Goal: Task Accomplishment & Management: Manage account settings

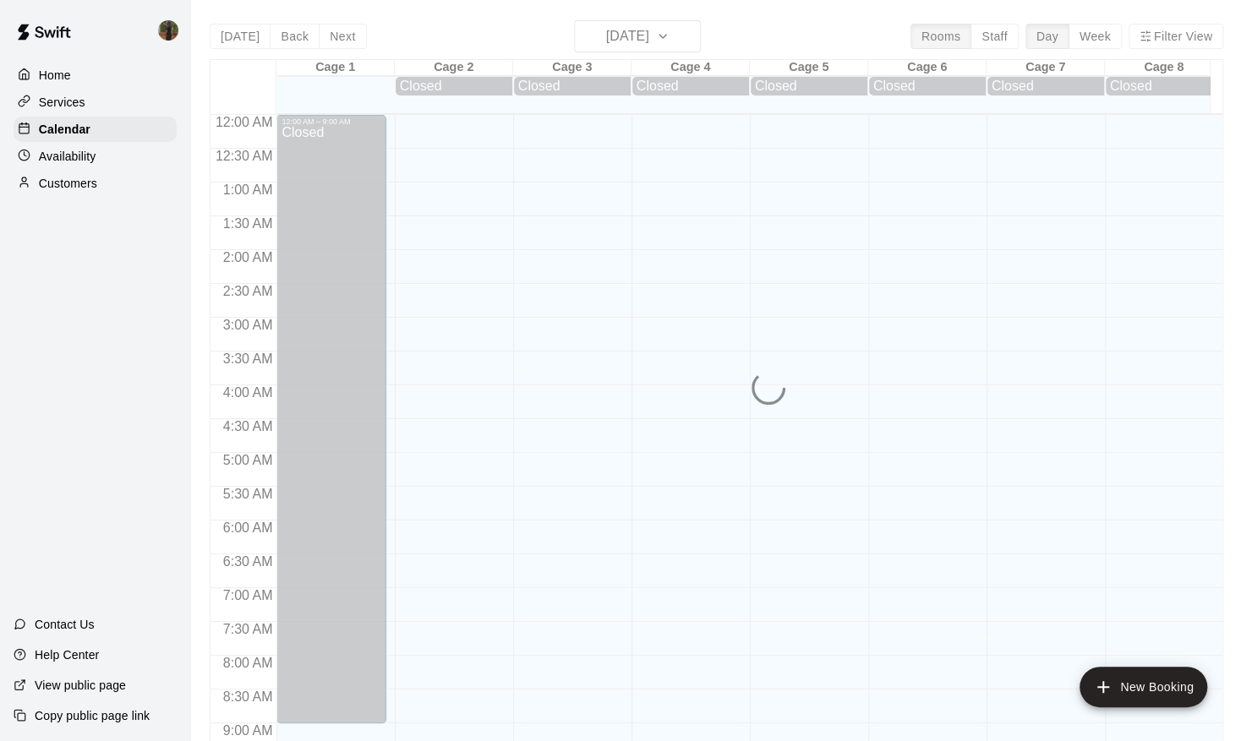
scroll to position [923, 0]
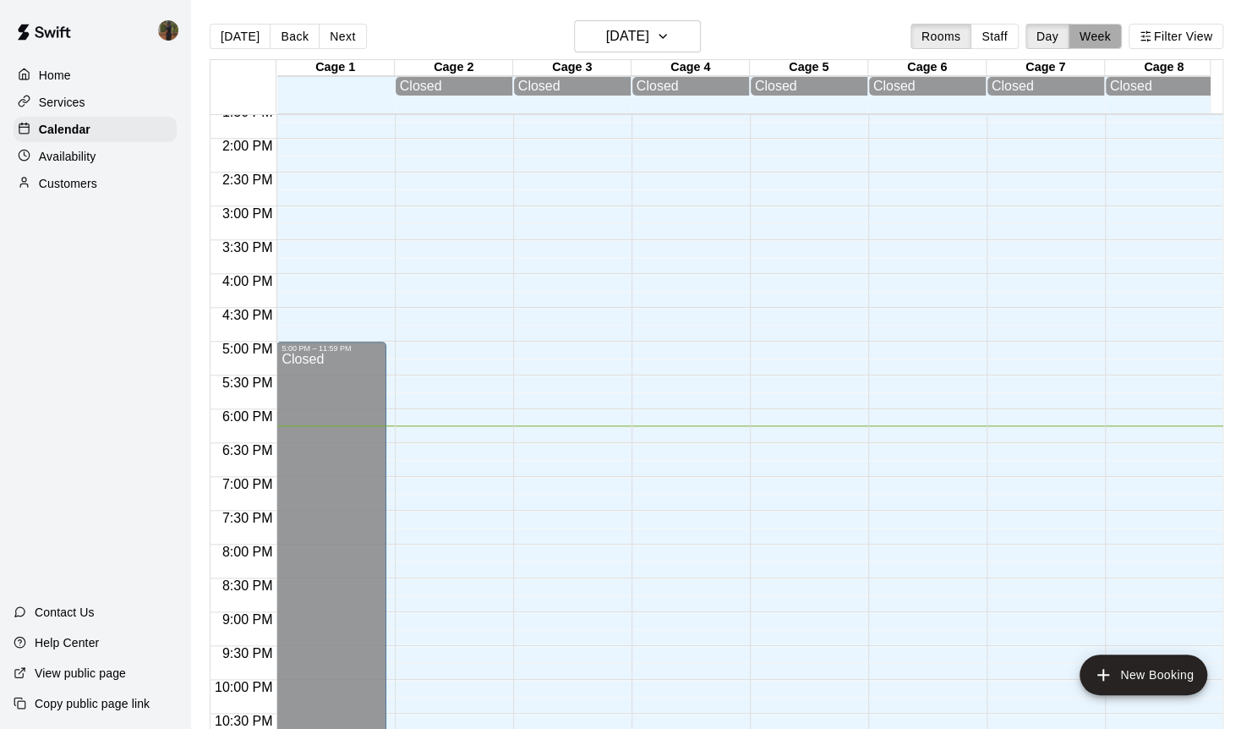
click at [1106, 41] on button "Week" at bounding box center [1094, 36] width 53 height 25
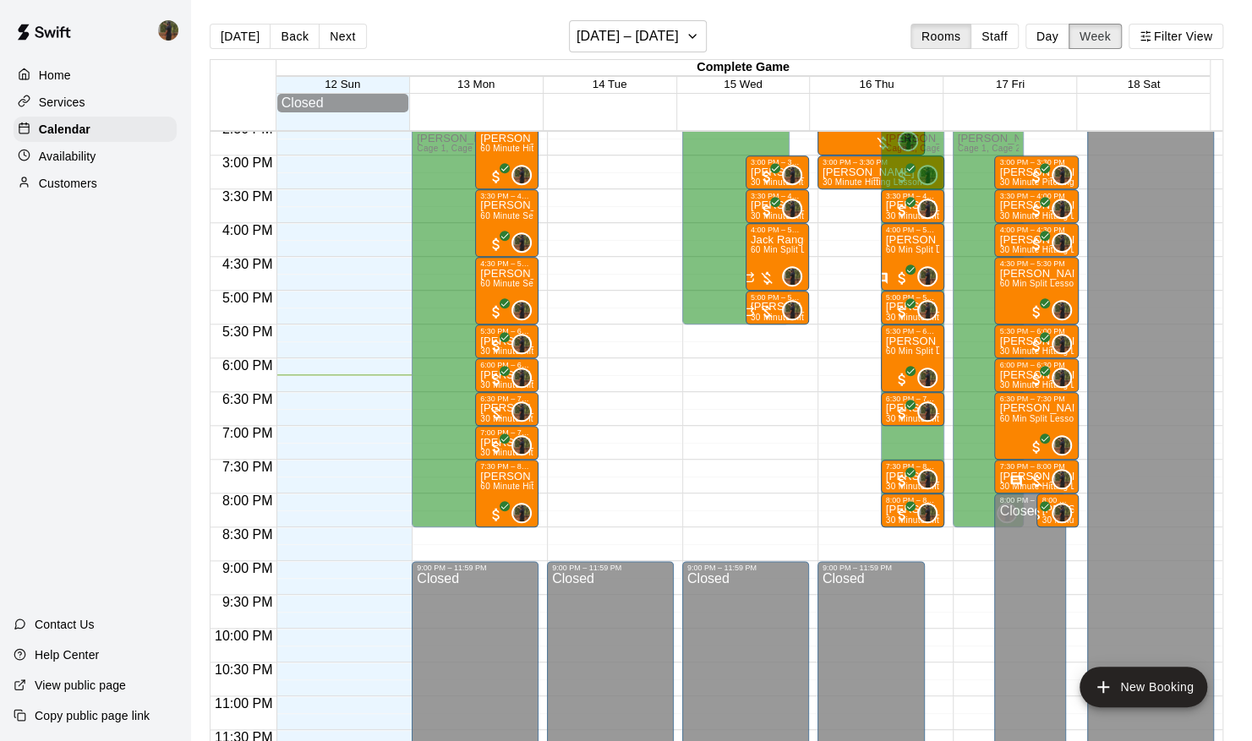
scroll to position [813, 0]
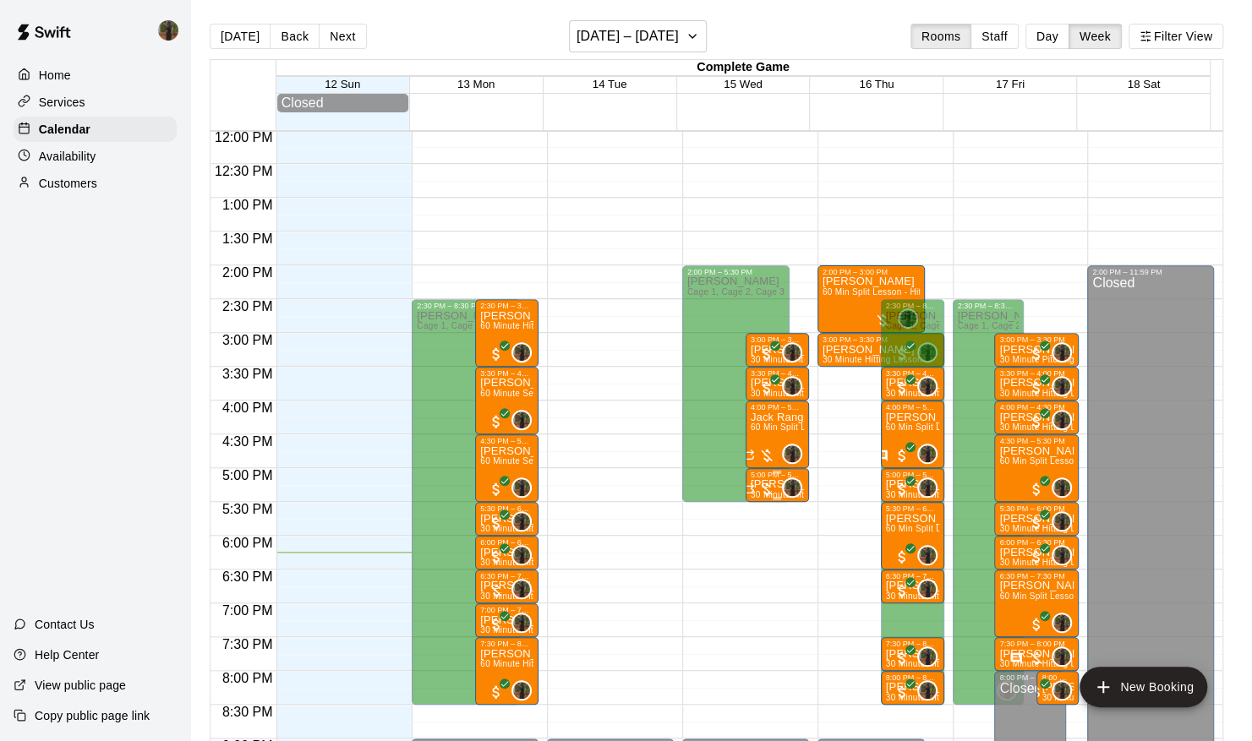
click at [763, 494] on div at bounding box center [758, 489] width 34 height 17
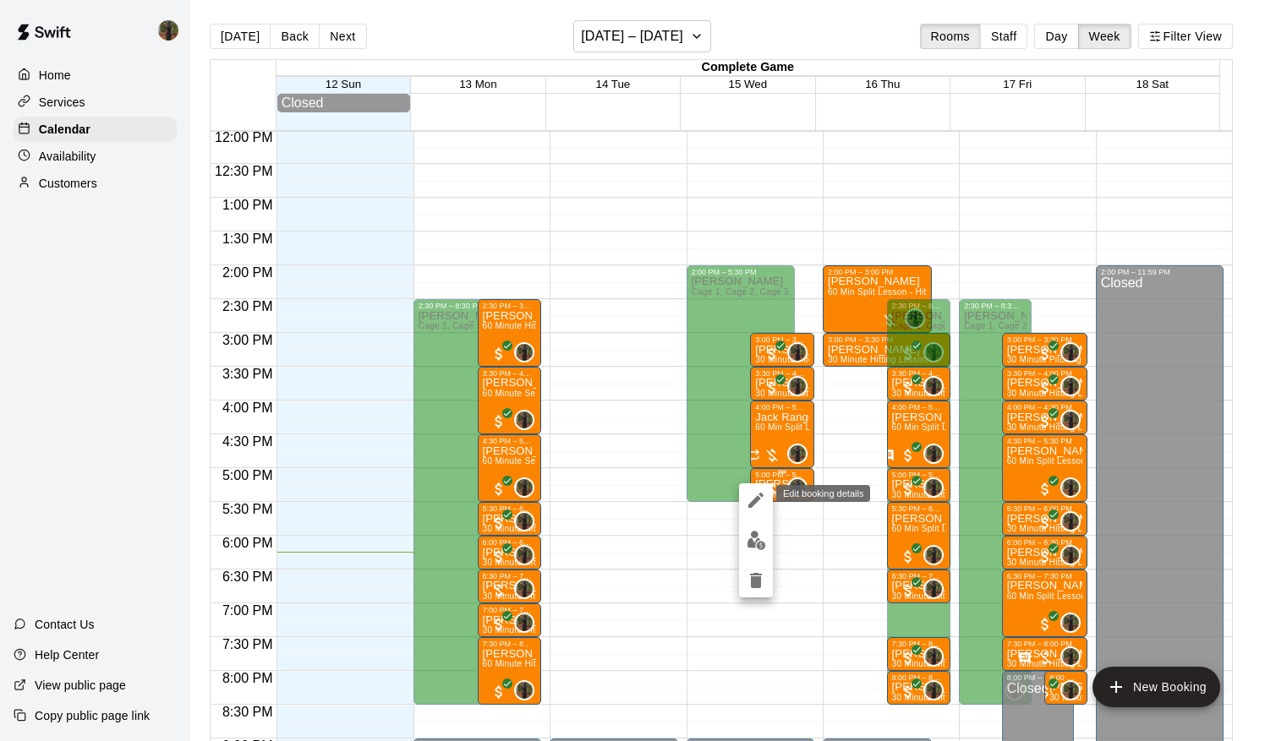
click at [757, 492] on icon "edit" at bounding box center [756, 500] width 20 height 20
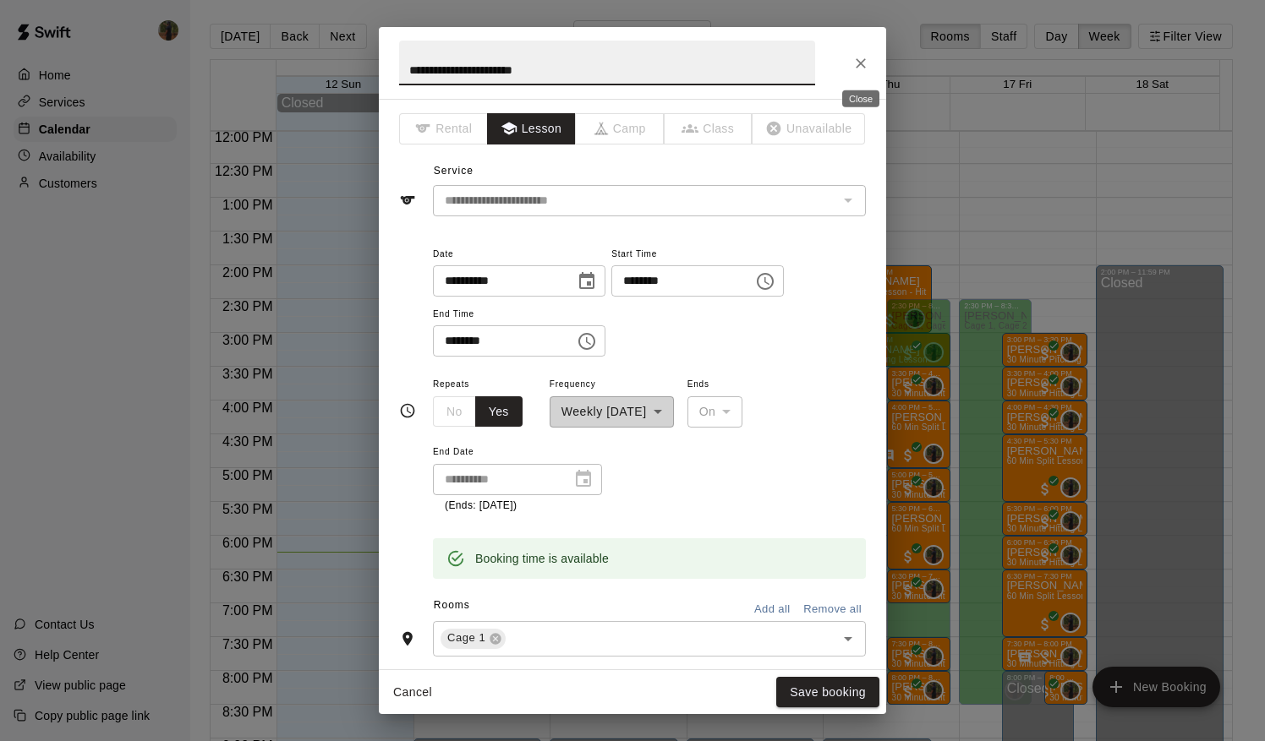
click at [864, 63] on icon "Close" at bounding box center [860, 63] width 17 height 17
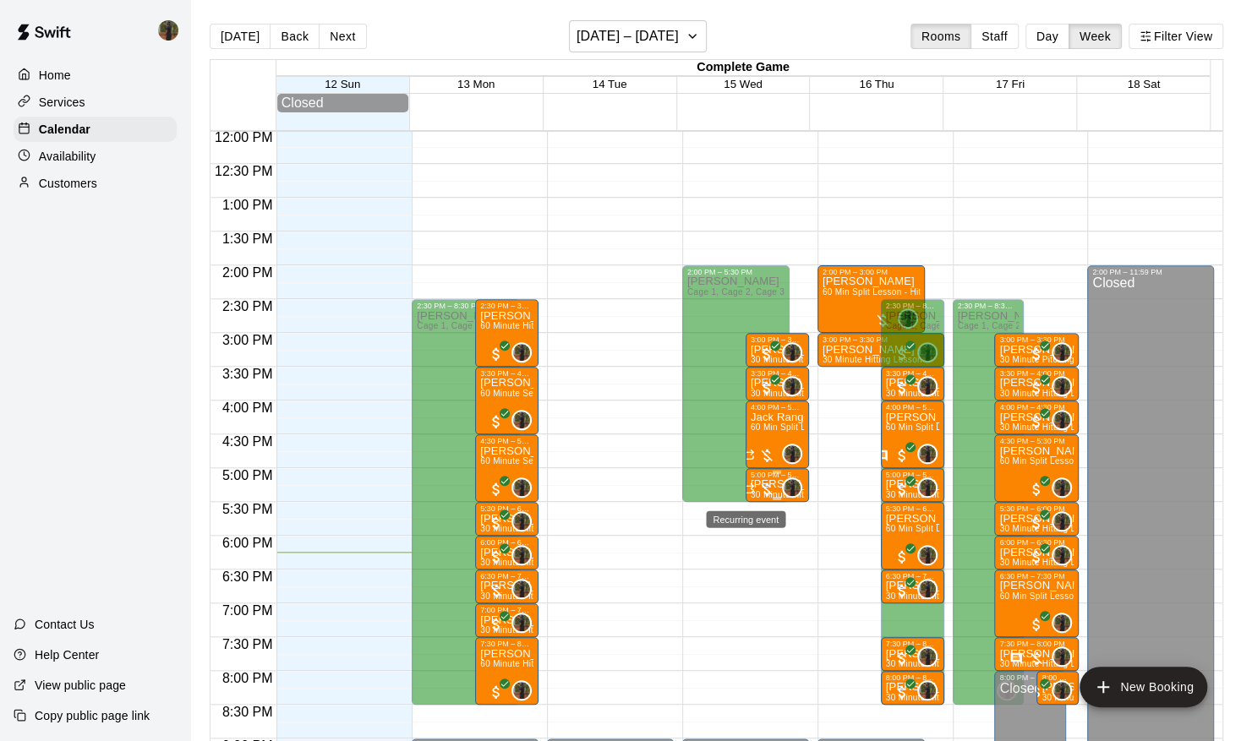
click at [750, 485] on icon "Recurring event" at bounding box center [748, 490] width 14 height 14
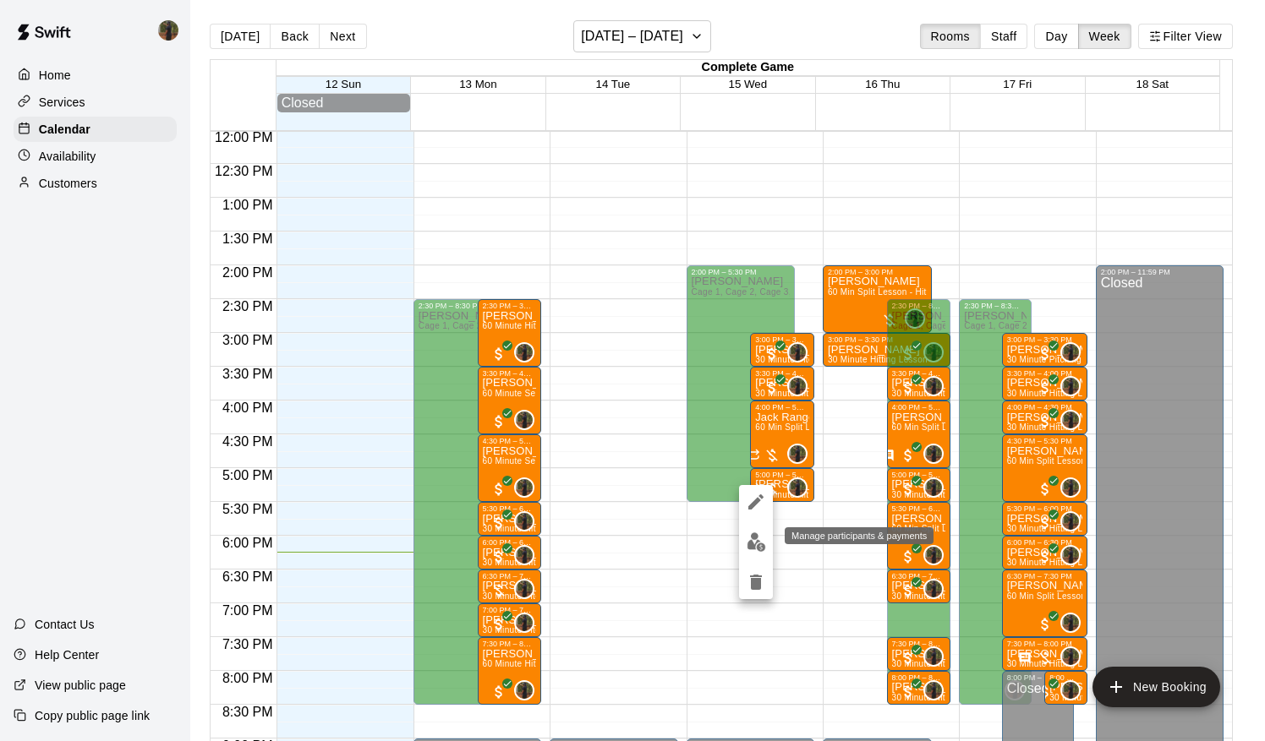
click at [746, 538] on img "edit" at bounding box center [755, 542] width 19 height 19
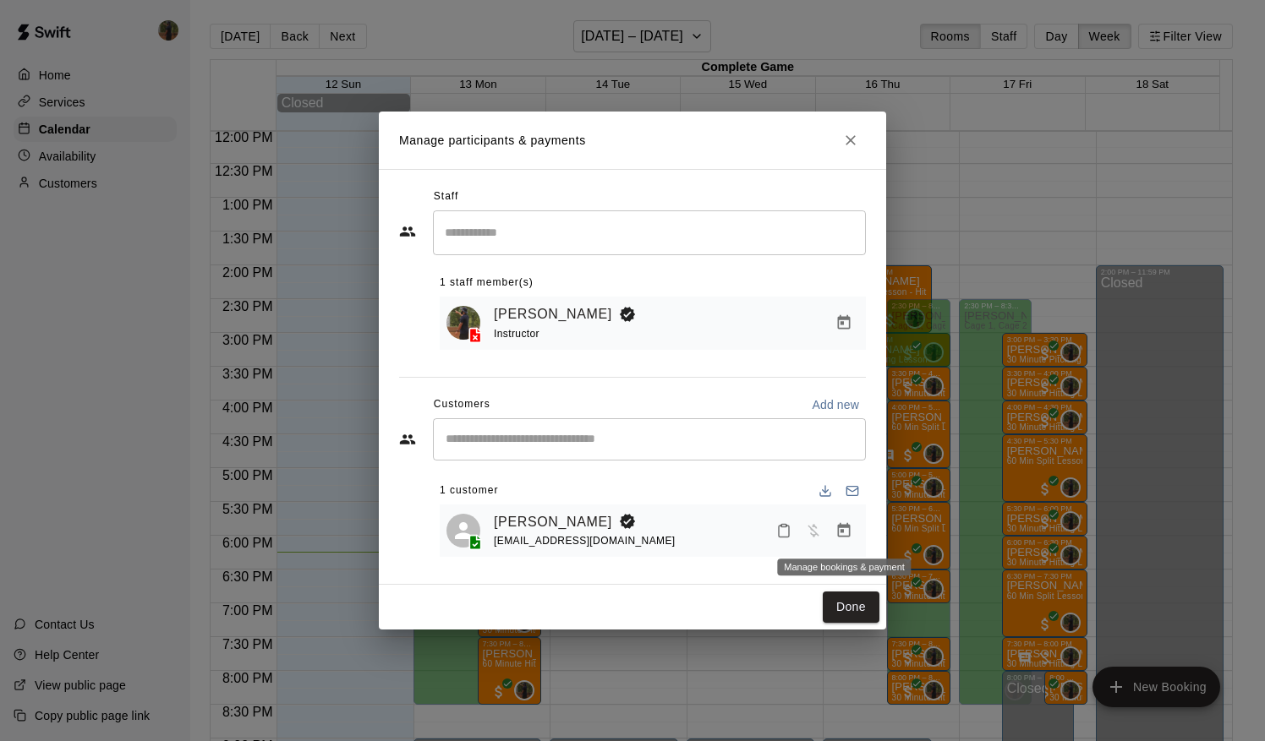
click at [850, 532] on icon "Manage bookings & payment" at bounding box center [844, 530] width 13 height 14
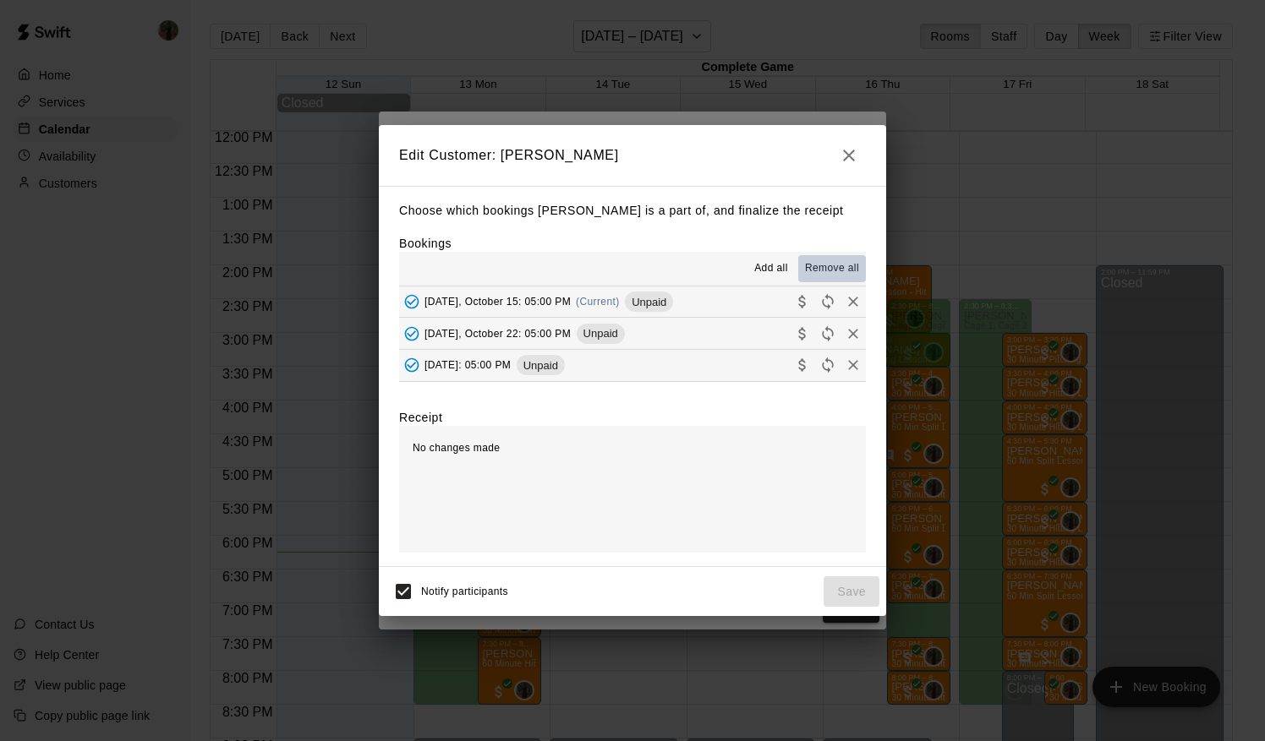
click at [837, 266] on span "Remove all" at bounding box center [832, 268] width 54 height 17
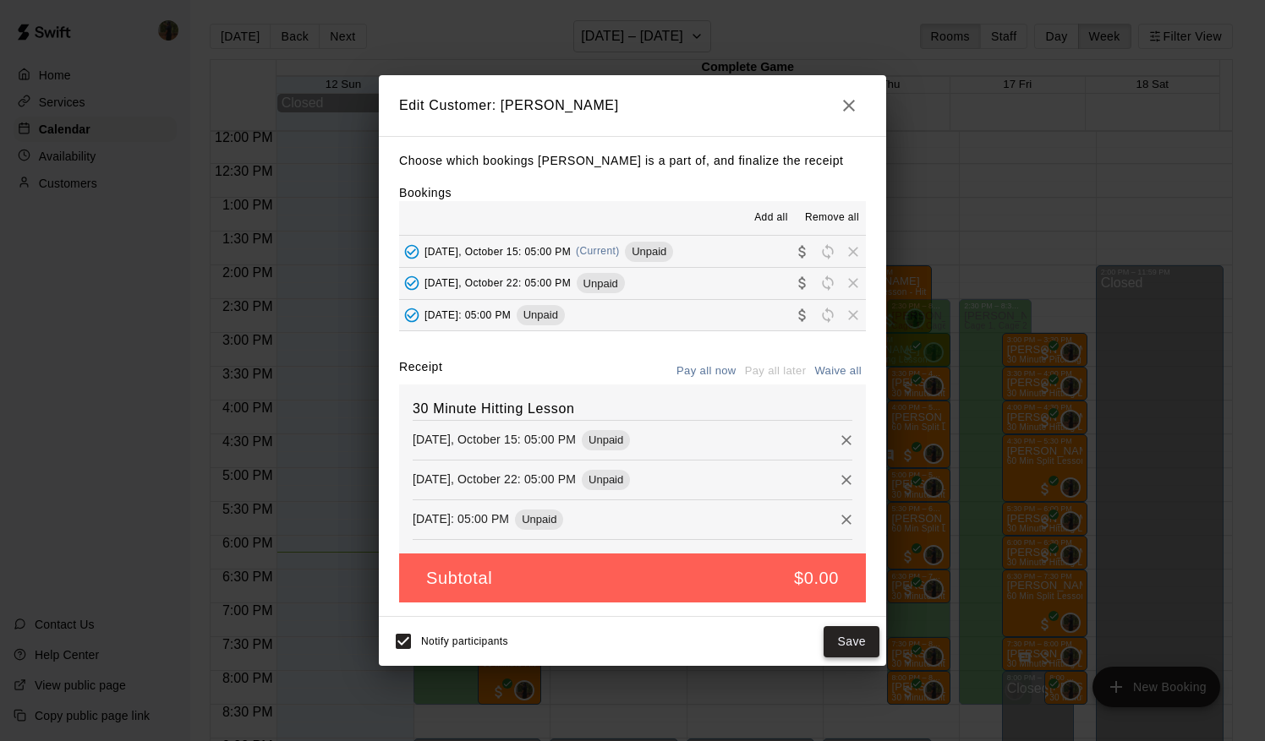
click at [849, 642] on button "Save" at bounding box center [851, 641] width 56 height 31
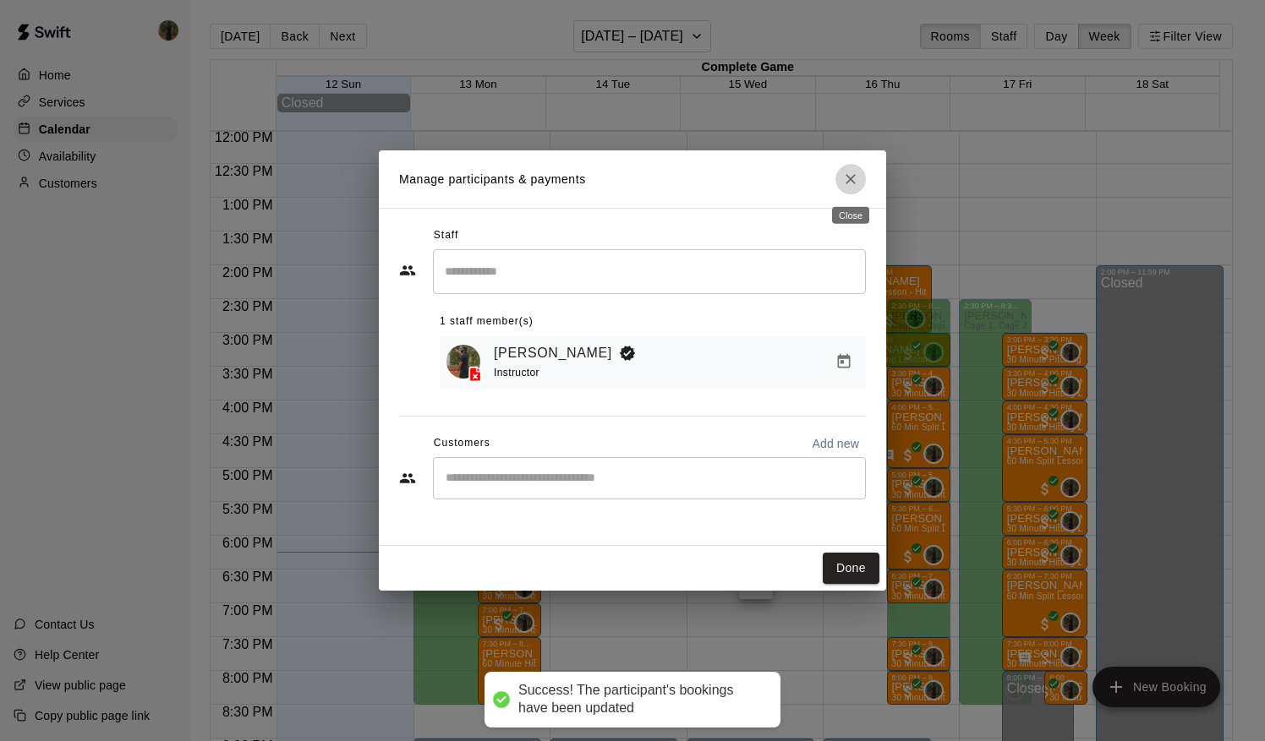
click at [858, 183] on icon "Close" at bounding box center [850, 179] width 17 height 17
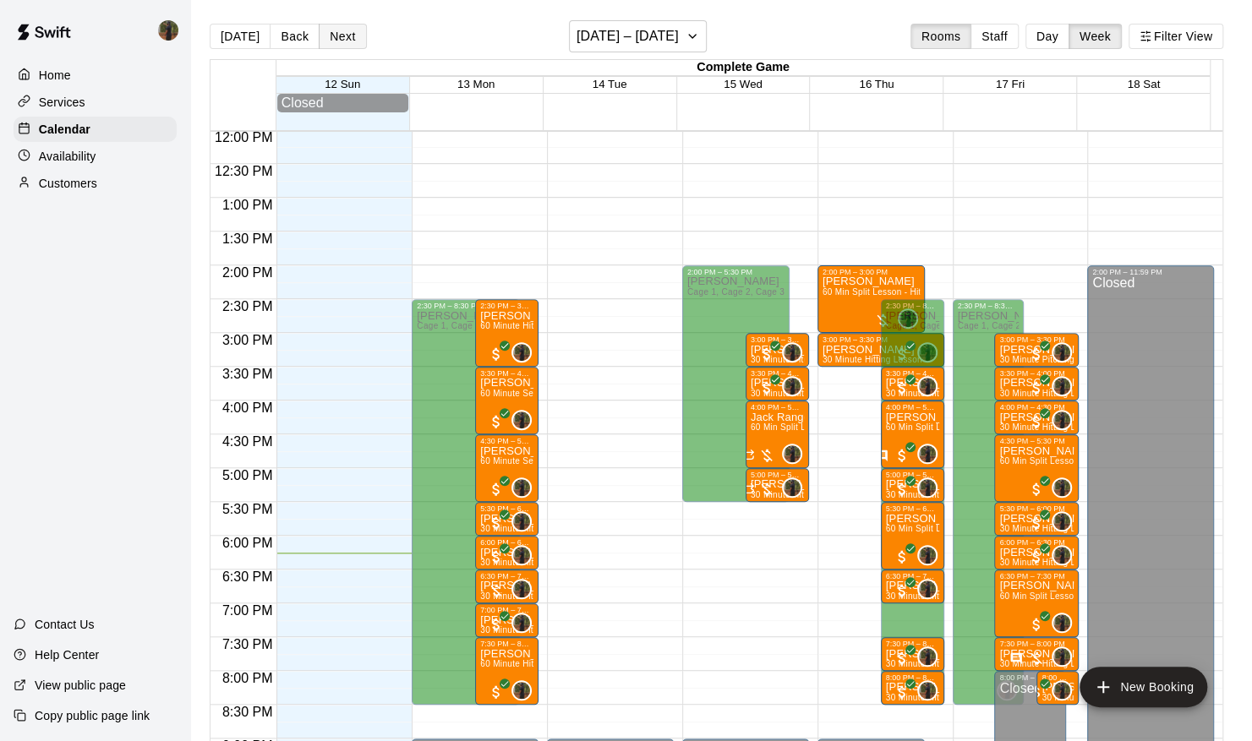
click at [333, 44] on button "Next" at bounding box center [342, 36] width 47 height 25
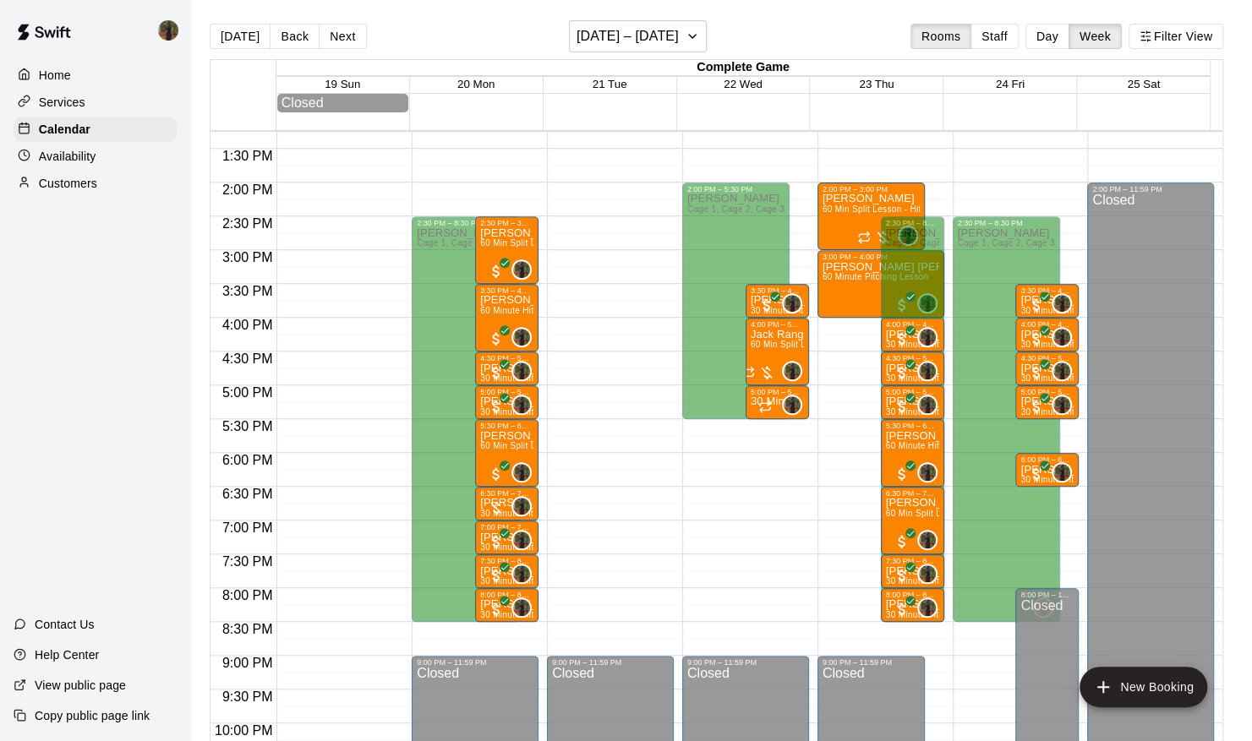
scroll to position [896, 0]
click at [336, 36] on button "Next" at bounding box center [342, 36] width 47 height 25
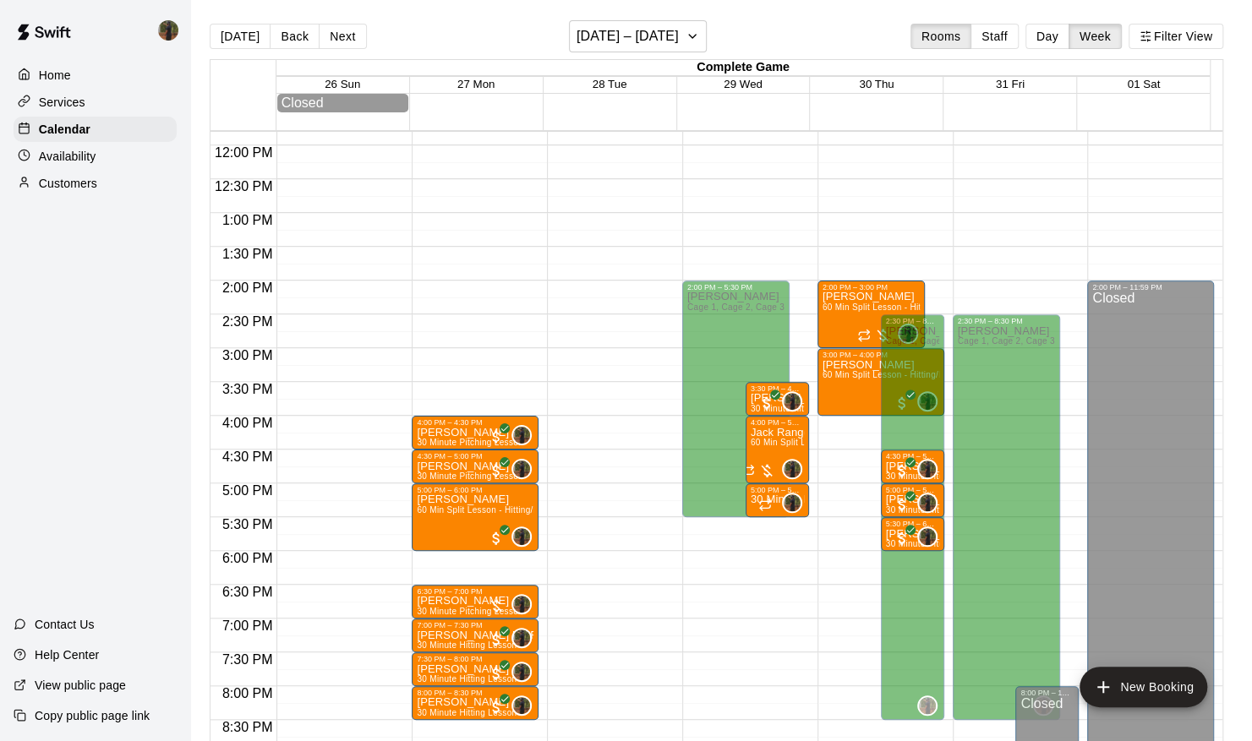
scroll to position [844, 0]
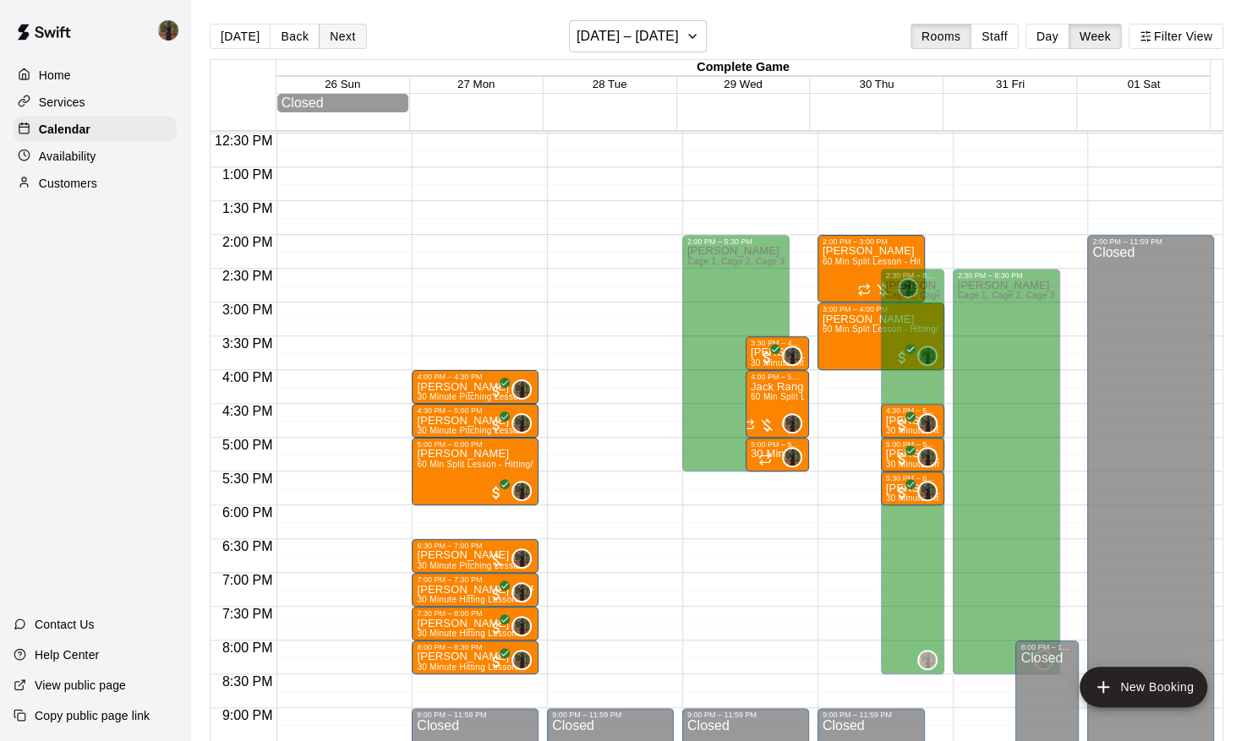
click at [341, 34] on button "Next" at bounding box center [342, 36] width 47 height 25
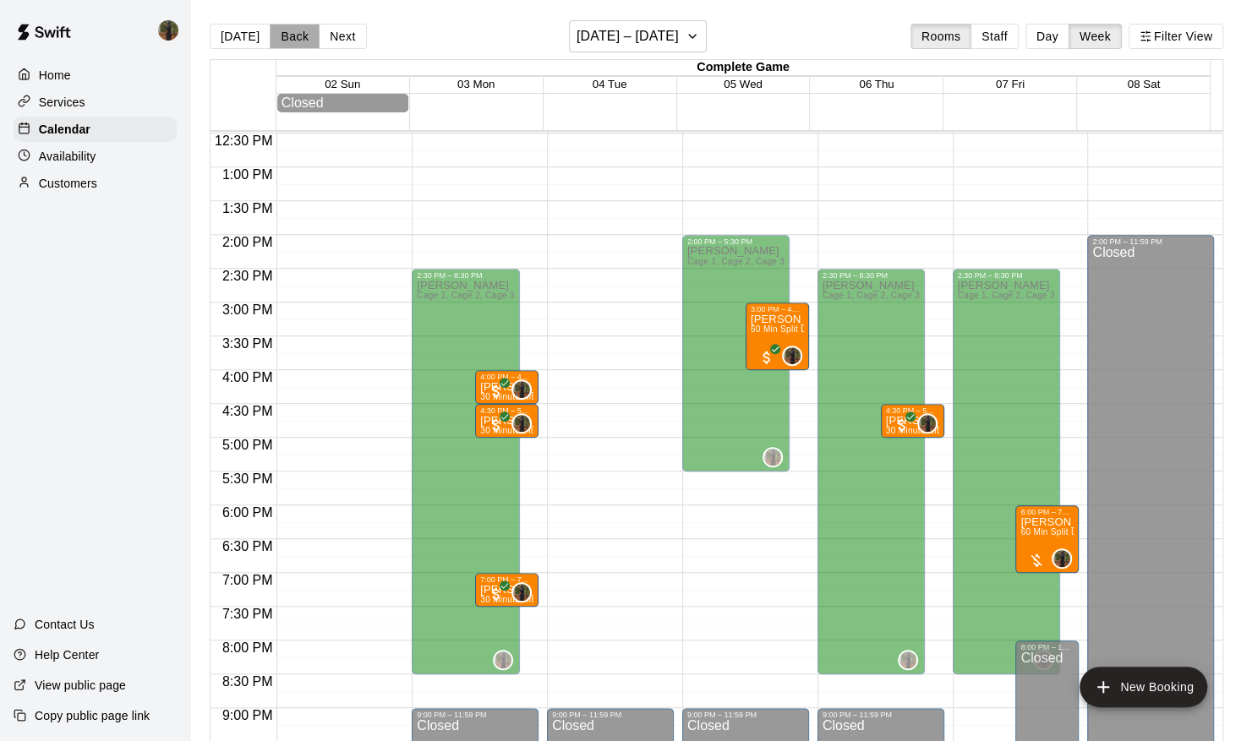
click at [286, 35] on button "Back" at bounding box center [295, 36] width 50 height 25
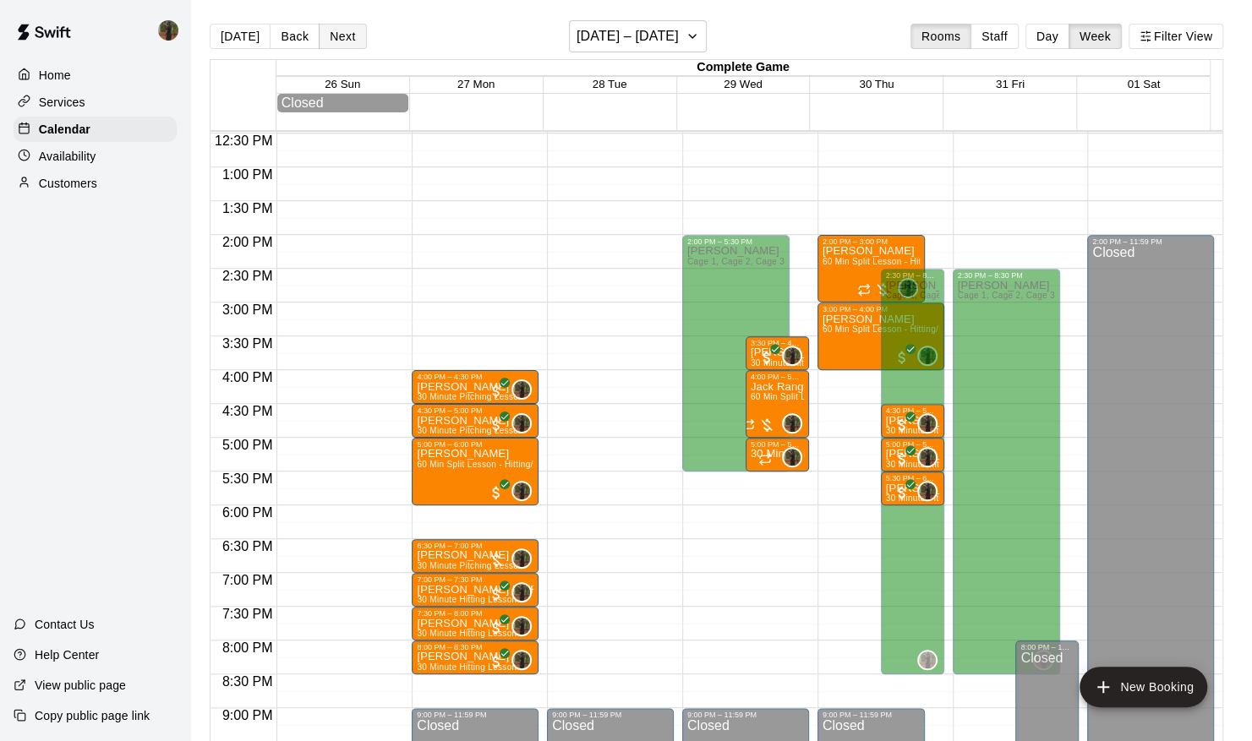
click at [334, 32] on button "Next" at bounding box center [342, 36] width 47 height 25
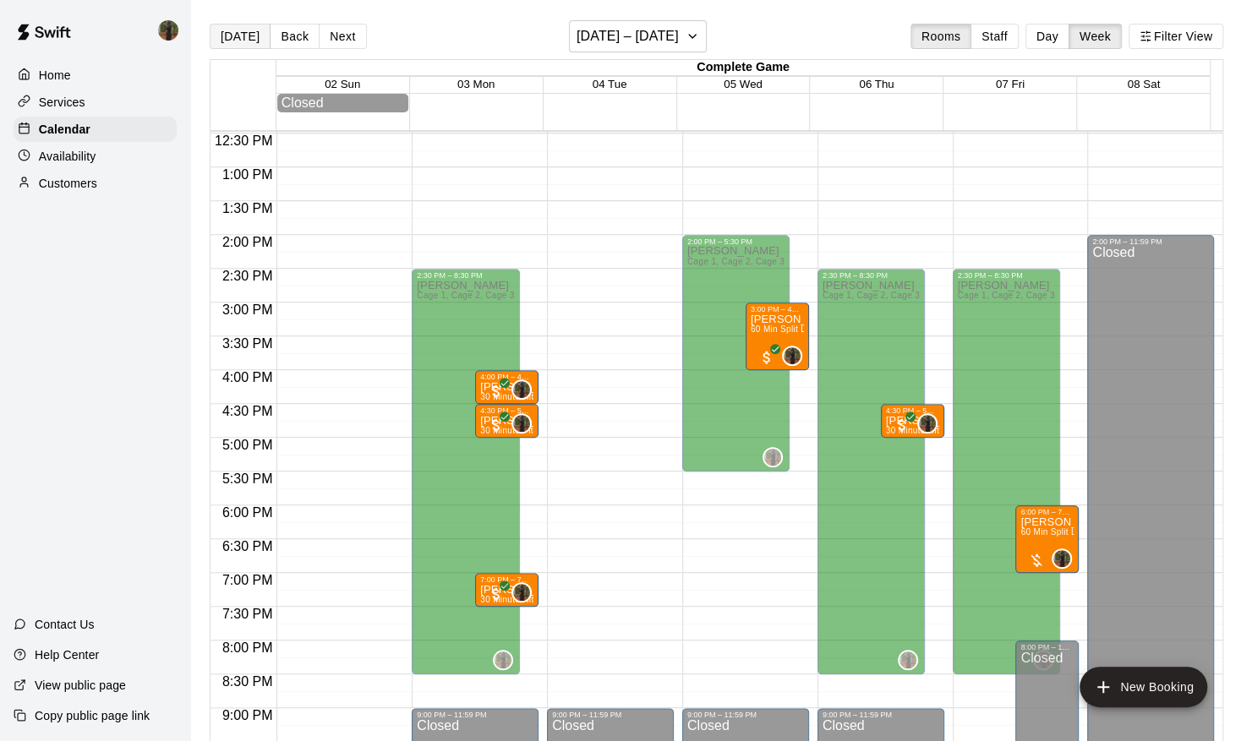
click at [256, 39] on button "[DATE]" at bounding box center [240, 36] width 61 height 25
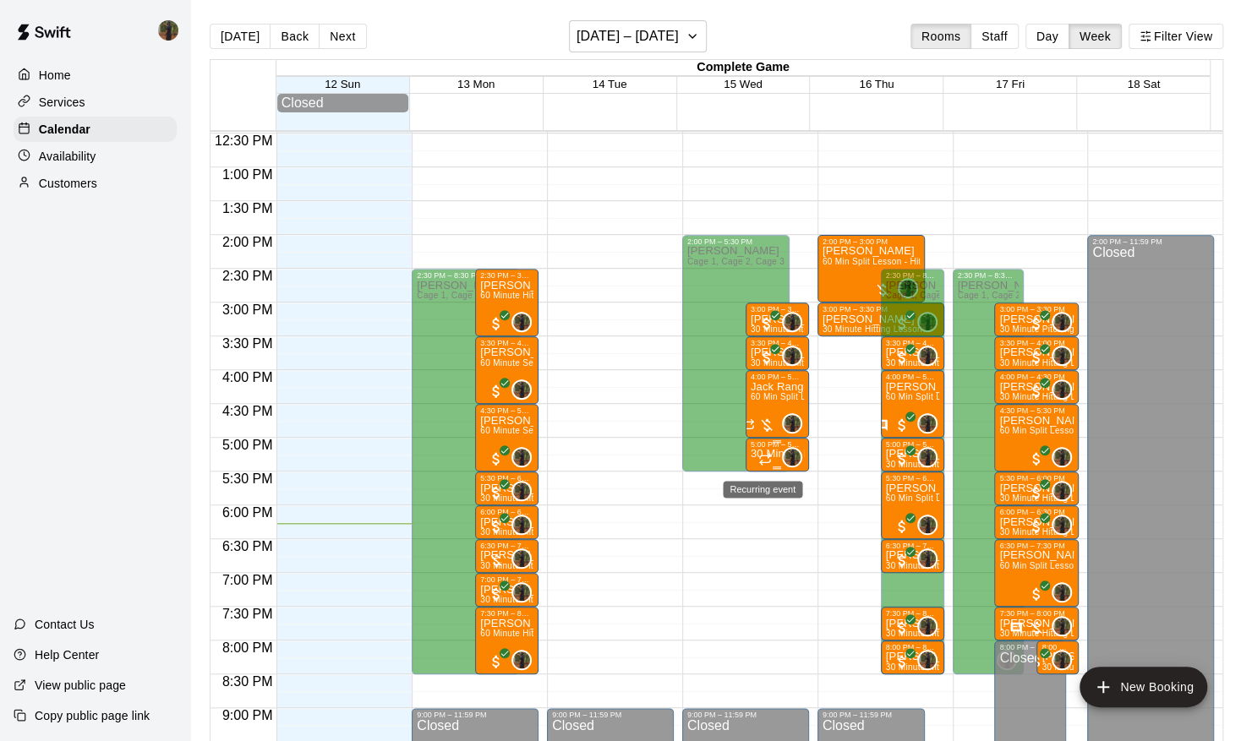
click at [761, 462] on icon "Recurring event" at bounding box center [765, 461] width 10 height 3
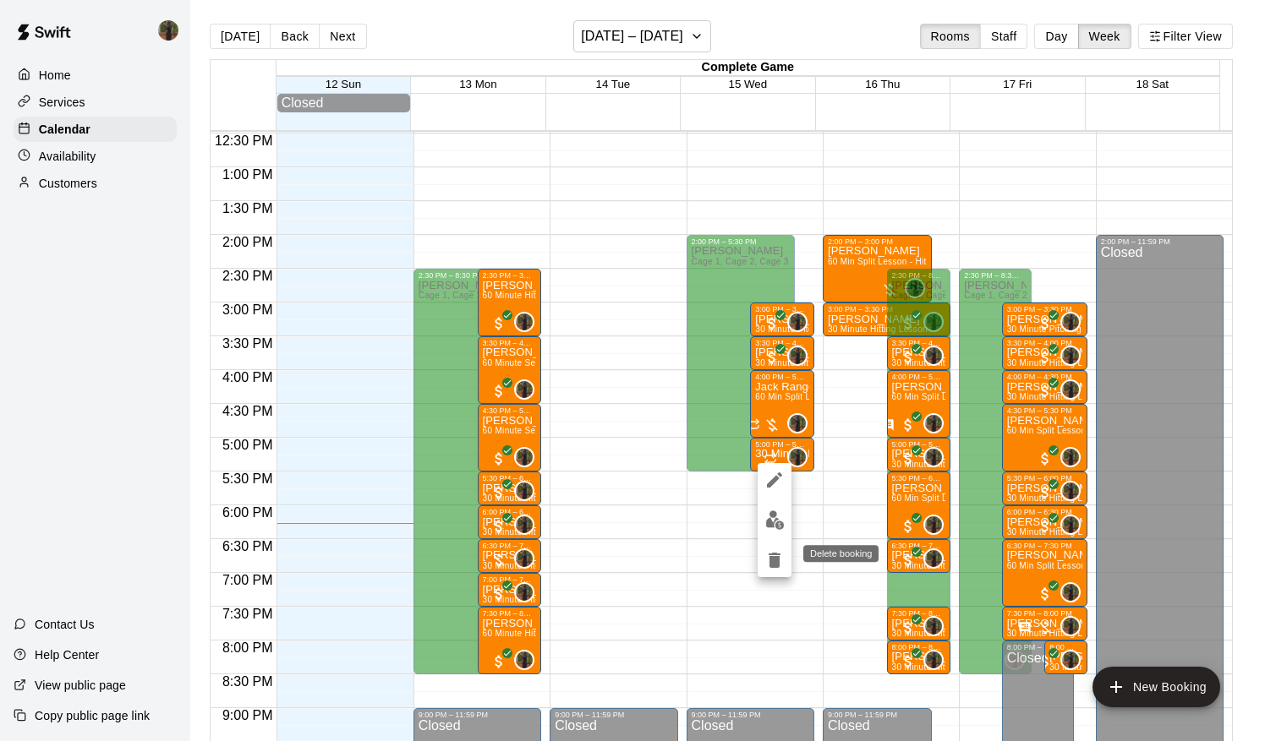
click at [779, 567] on icon "delete" at bounding box center [774, 560] width 20 height 20
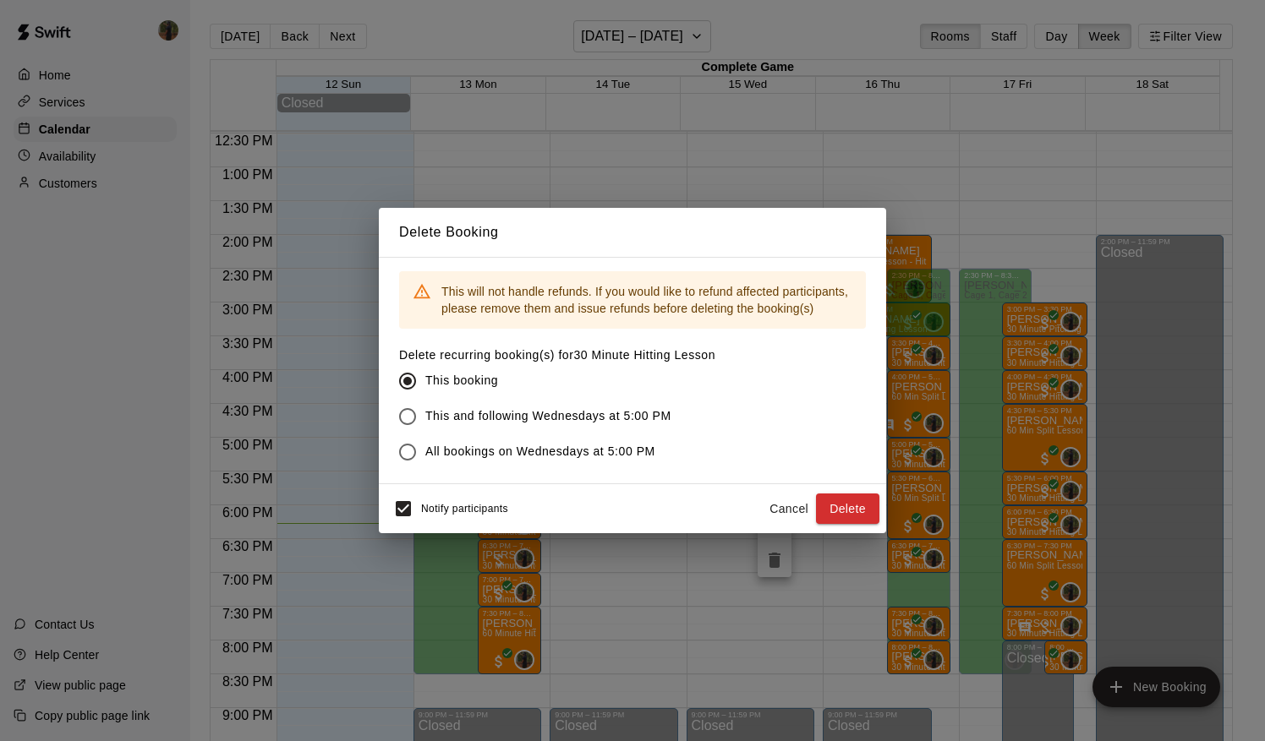
click at [583, 418] on span "This and following Wednesdays at 5:00 PM" at bounding box center [548, 416] width 246 height 18
click at [828, 512] on button "Delete" at bounding box center [847, 509] width 63 height 31
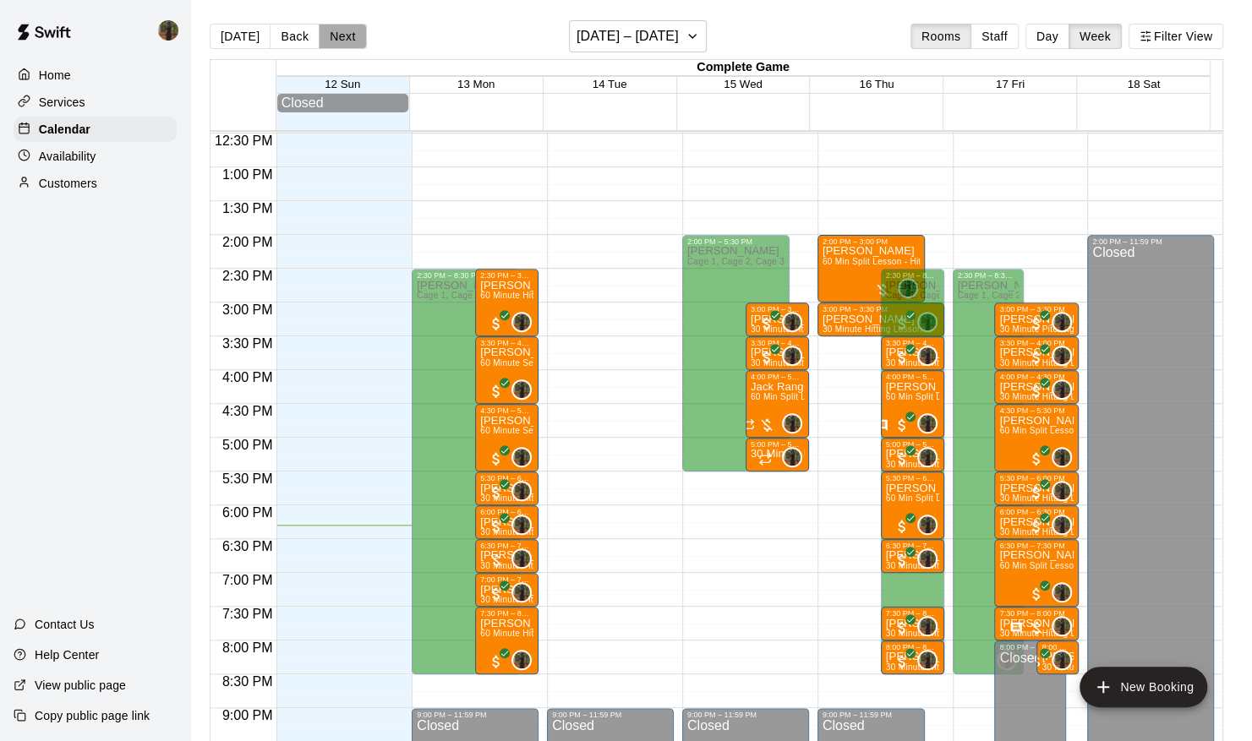
click at [328, 41] on button "Next" at bounding box center [342, 36] width 47 height 25
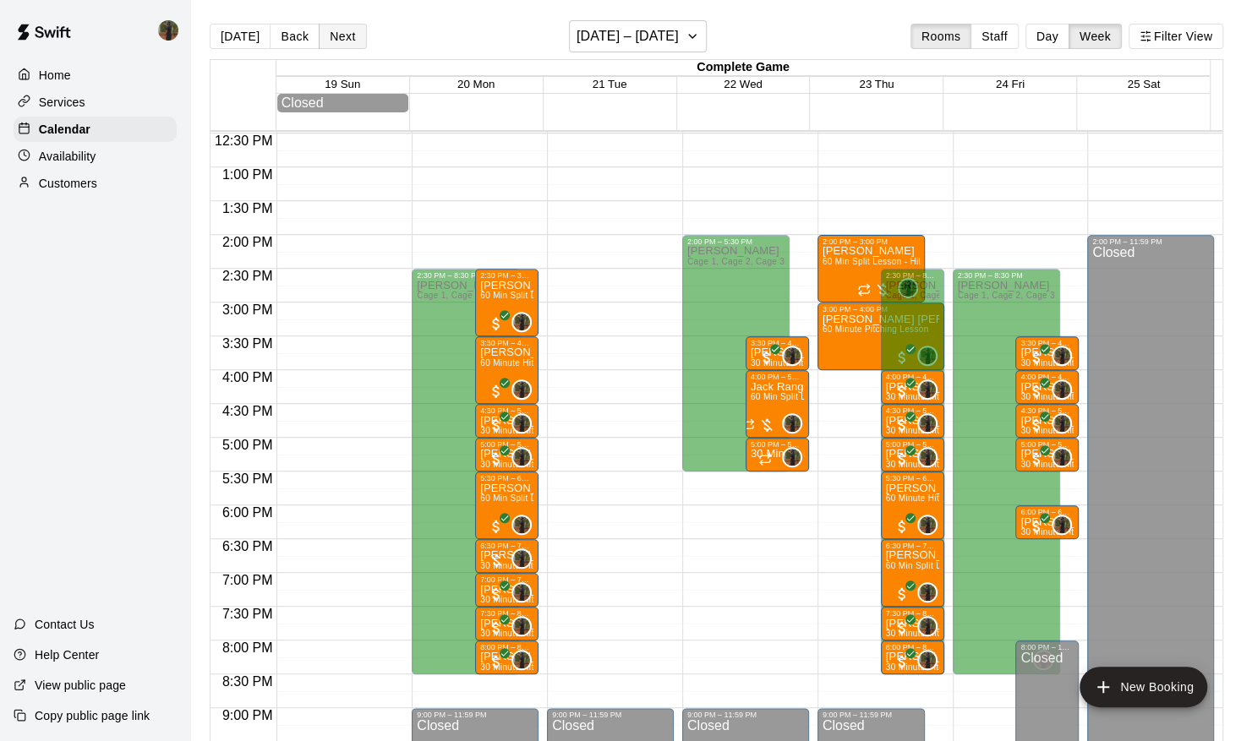
click at [328, 41] on button "Next" at bounding box center [342, 36] width 47 height 25
